Goal: Task Accomplishment & Management: Manage account settings

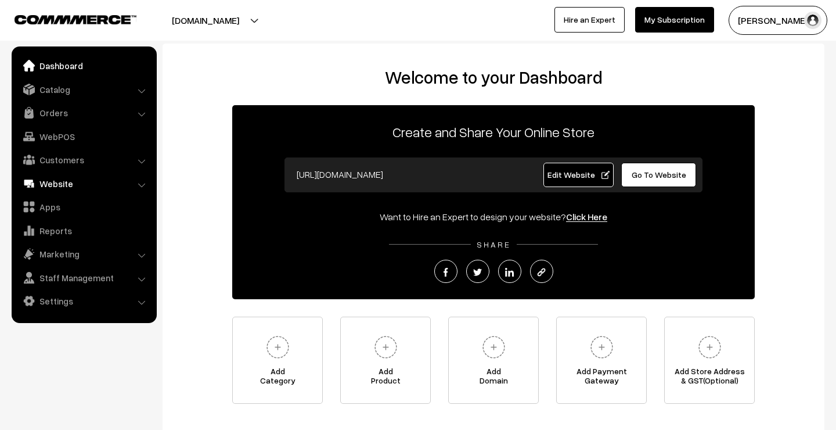
click at [72, 181] on link "Website" at bounding box center [84, 183] width 138 height 21
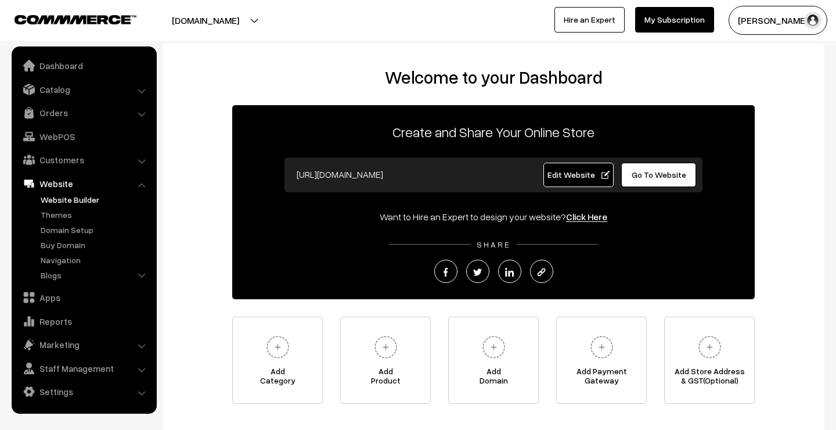
click at [64, 199] on link "Website Builder" at bounding box center [95, 199] width 115 height 12
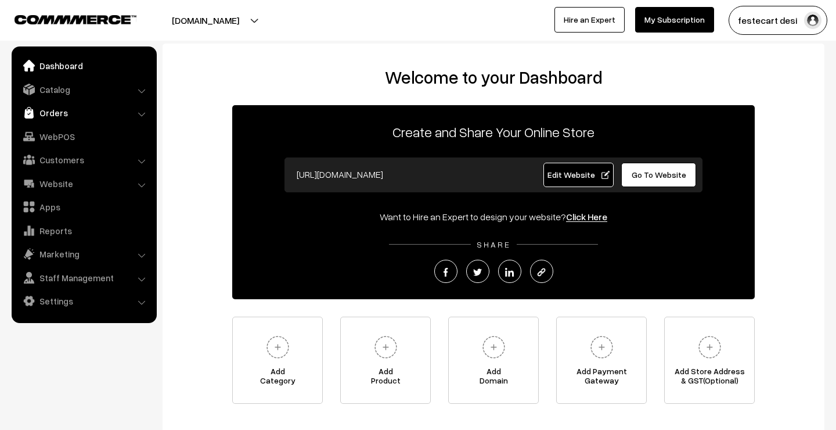
click at [53, 115] on link "Orders" at bounding box center [84, 112] width 138 height 21
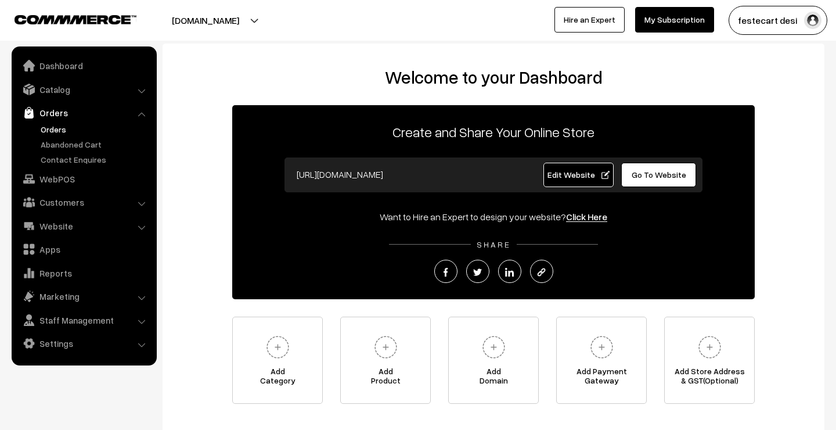
click at [55, 130] on link "Orders" at bounding box center [95, 129] width 115 height 12
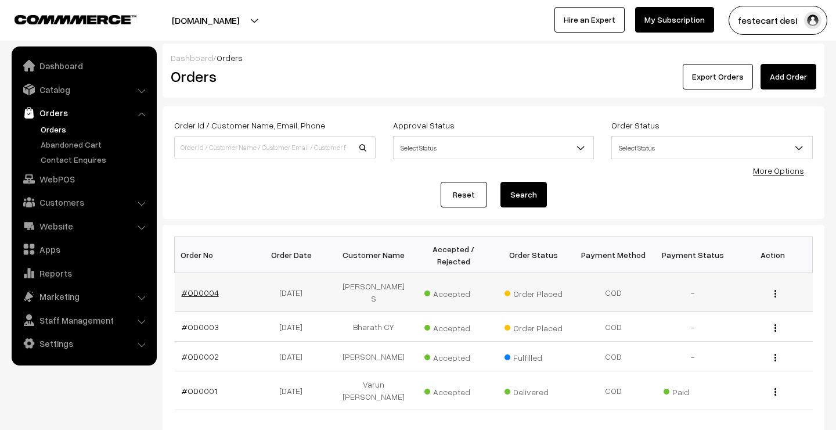
click at [196, 287] on link "#OD0004" at bounding box center [200, 292] width 37 height 10
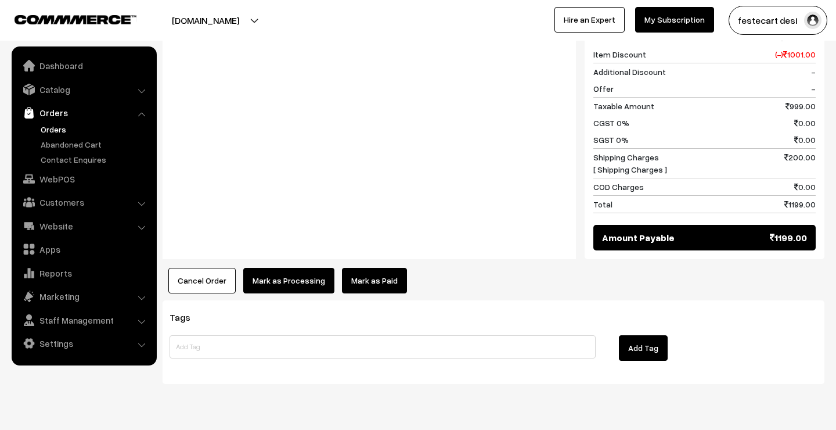
scroll to position [524, 0]
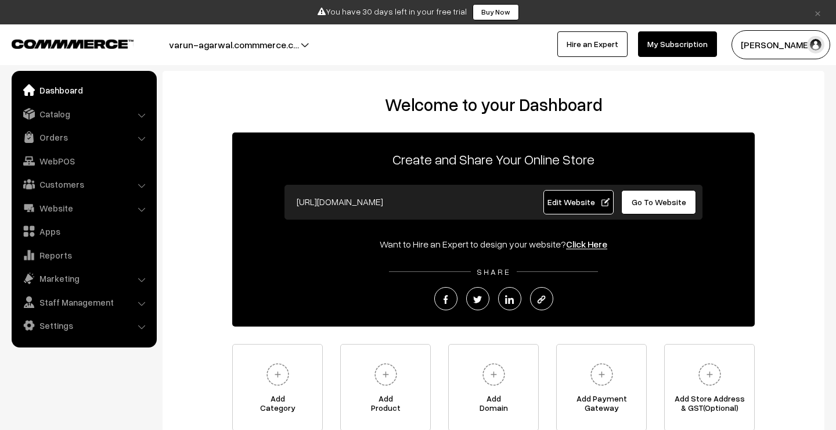
click at [760, 46] on button "[PERSON_NAME]" at bounding box center [780, 44] width 99 height 29
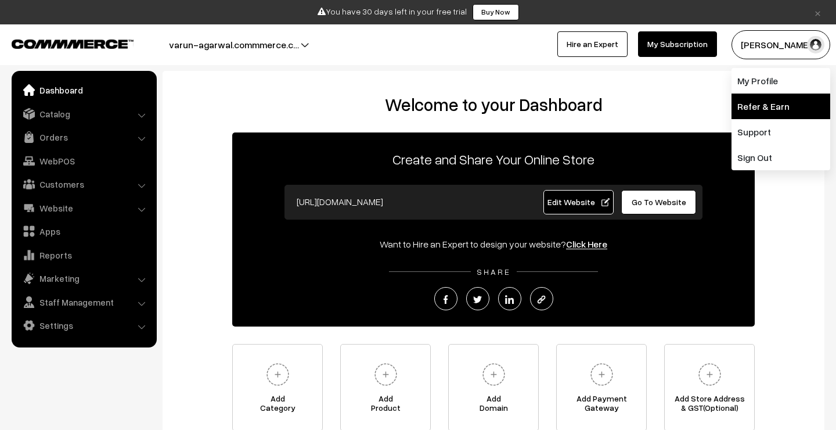
click at [747, 104] on link "Refer & Earn" at bounding box center [780, 106] width 99 height 26
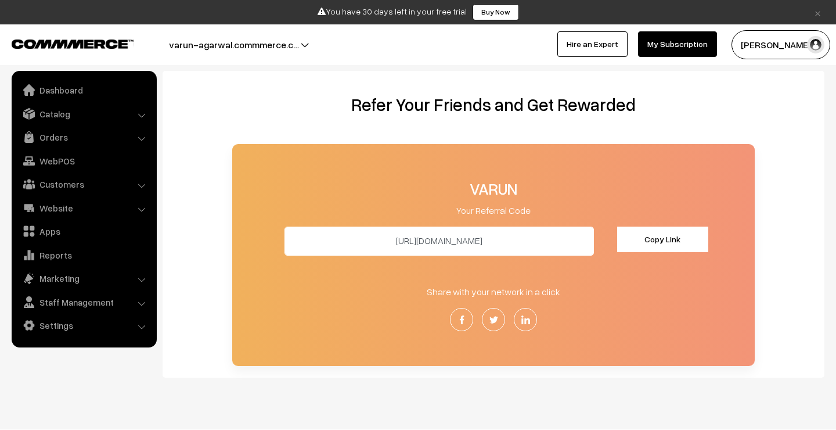
click at [652, 236] on button "Copy Link" at bounding box center [663, 239] width 92 height 26
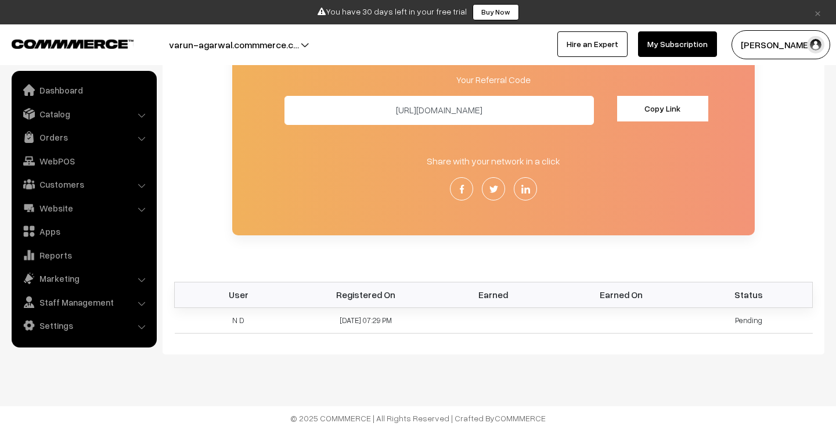
scroll to position [130, 0]
click at [672, 110] on button "Copy Link" at bounding box center [663, 109] width 92 height 26
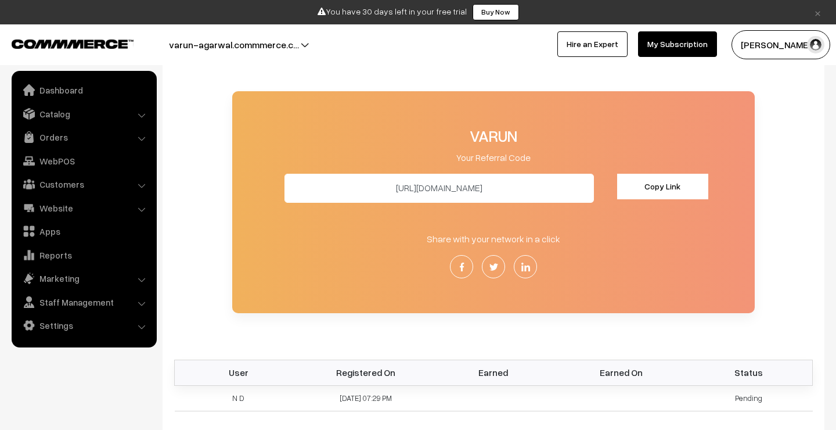
scroll to position [51, 0]
